Goal: Find specific page/section: Find specific page/section

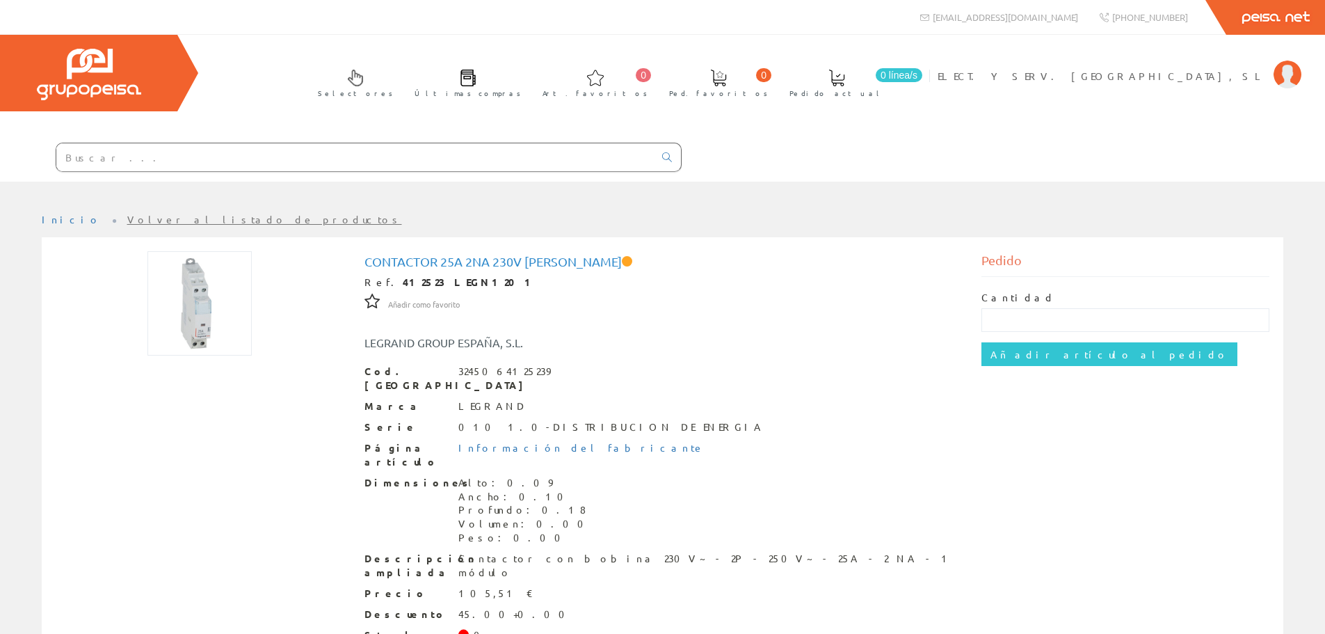
click at [421, 157] on input "text" at bounding box center [354, 157] width 597 height 28
type input "PPN57NG"
click at [664, 159] on icon at bounding box center [667, 157] width 10 height 10
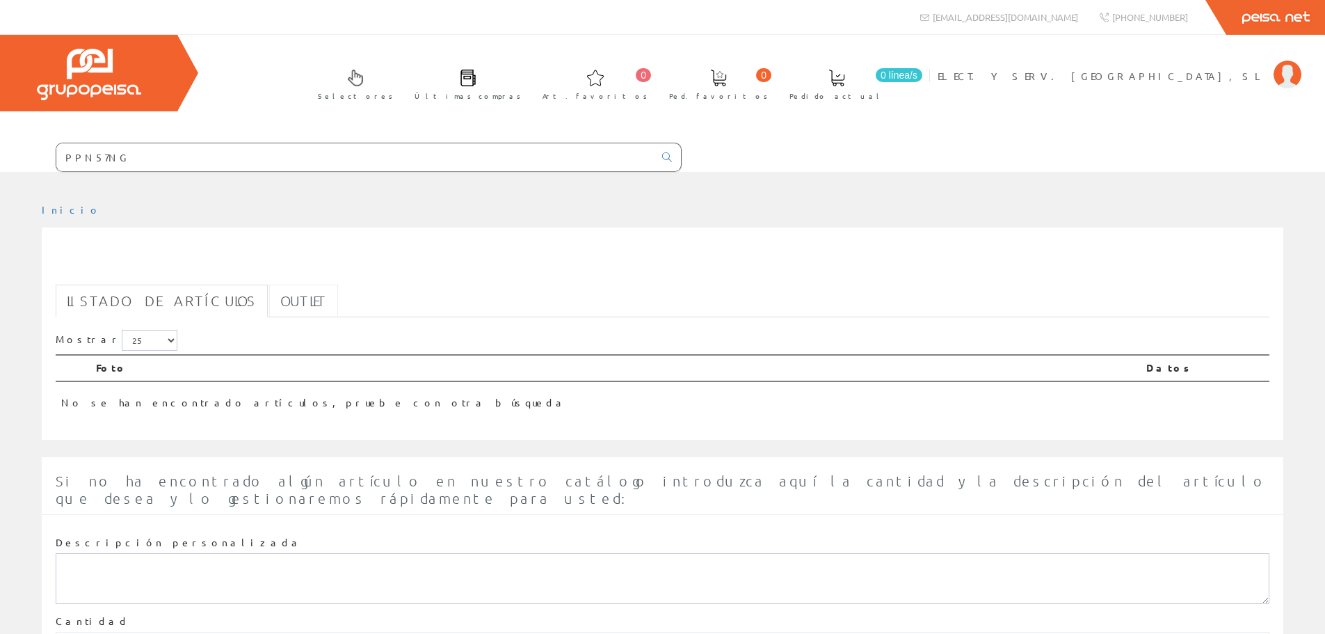
click at [270, 296] on link "Outlet" at bounding box center [303, 300] width 69 height 33
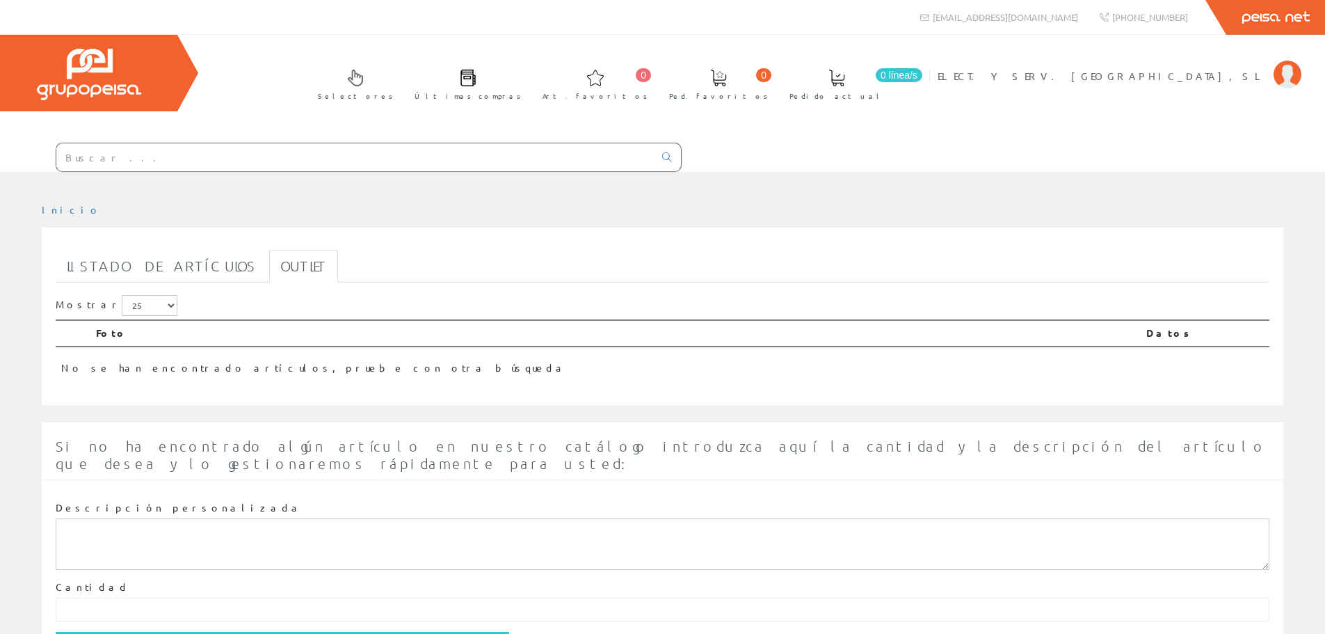
click at [182, 158] on input "text" at bounding box center [354, 157] width 597 height 28
paste input "PPN57NG"
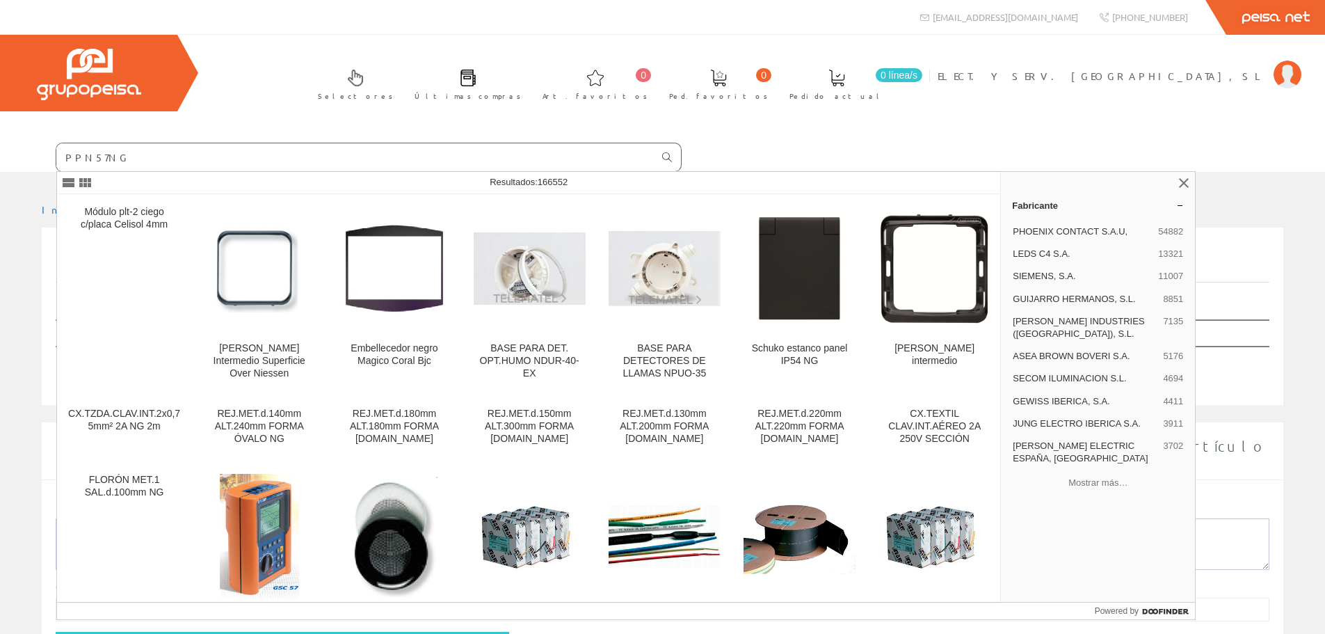
type input "PPN57NG"
click at [664, 148] on link at bounding box center [667, 157] width 28 height 24
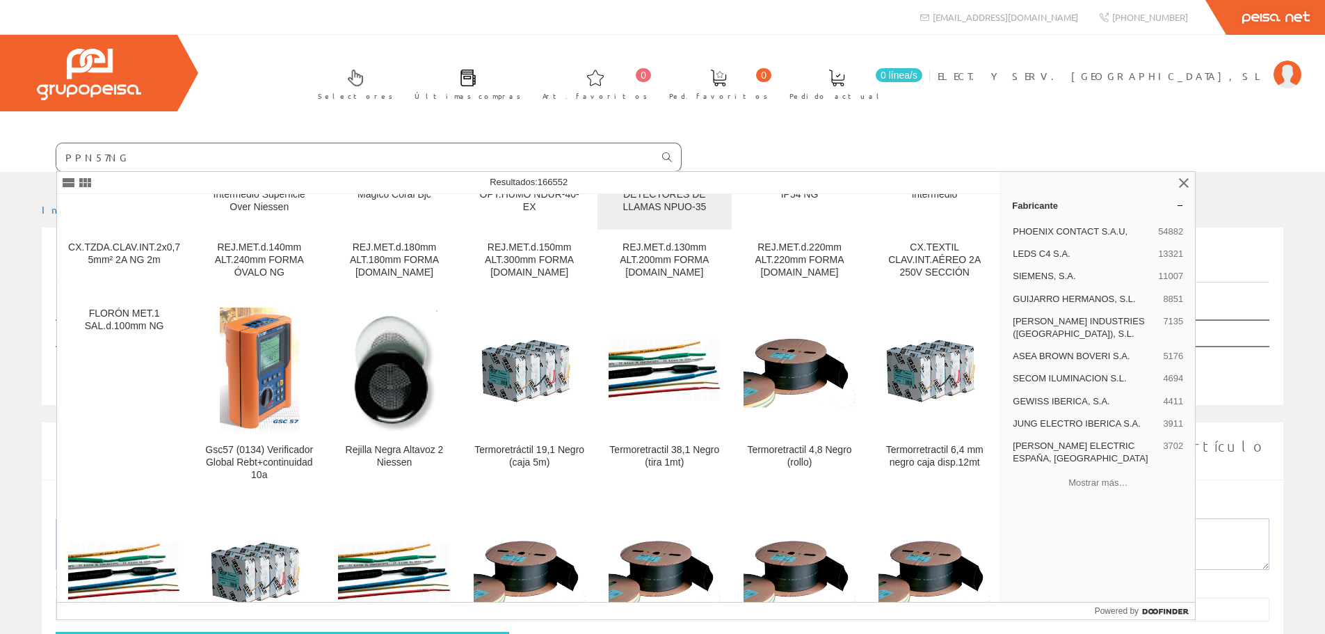
scroll to position [209, 0]
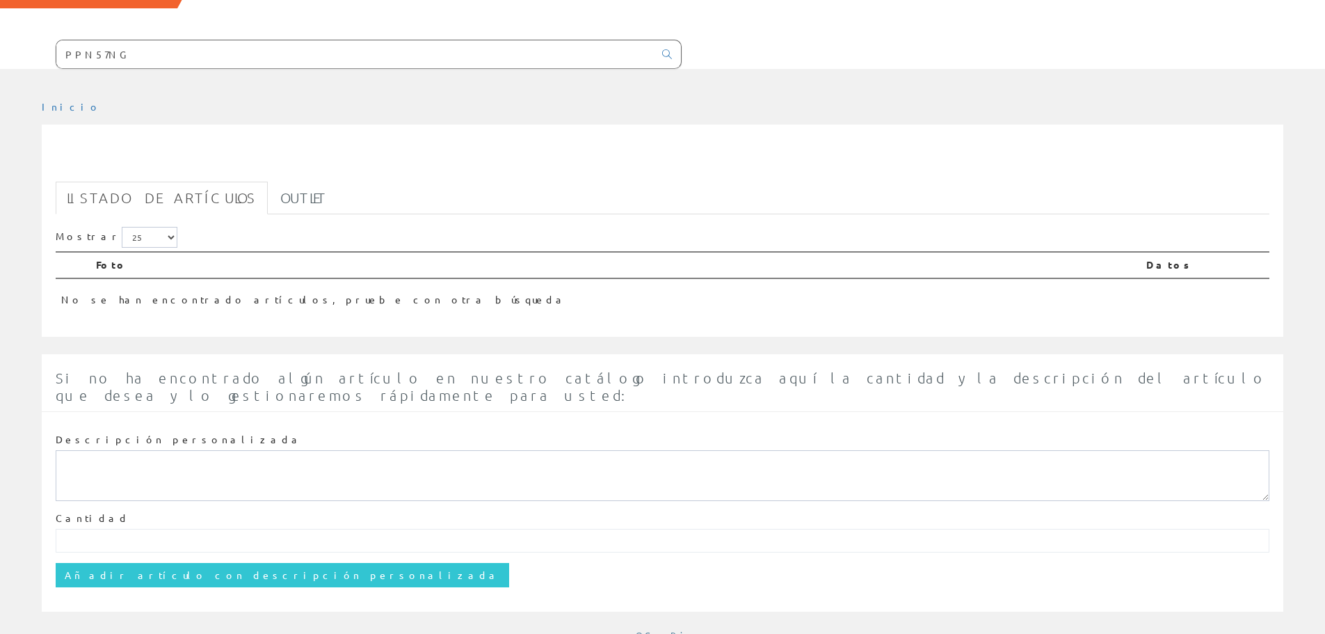
scroll to position [104, 0]
